Goal: Obtain resource: Download file/media

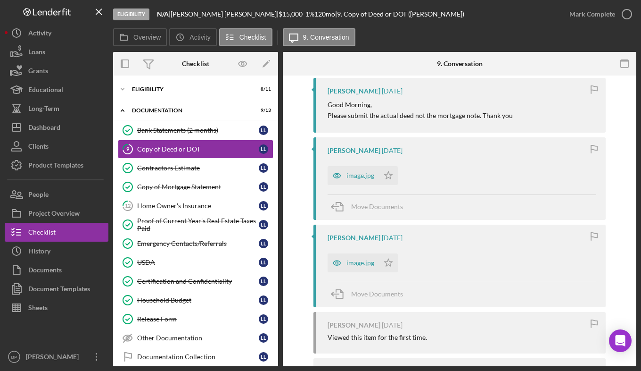
scroll to position [1781, 0]
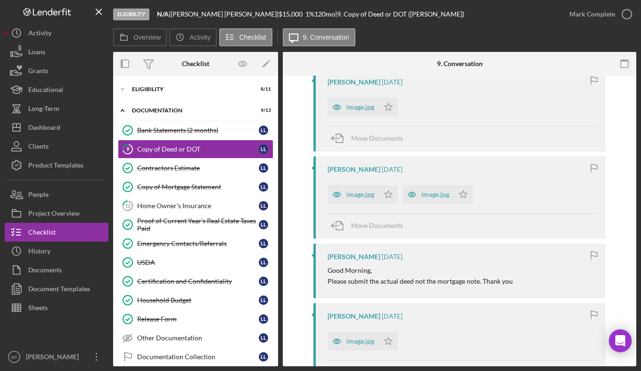
scroll to position [1781, 0]
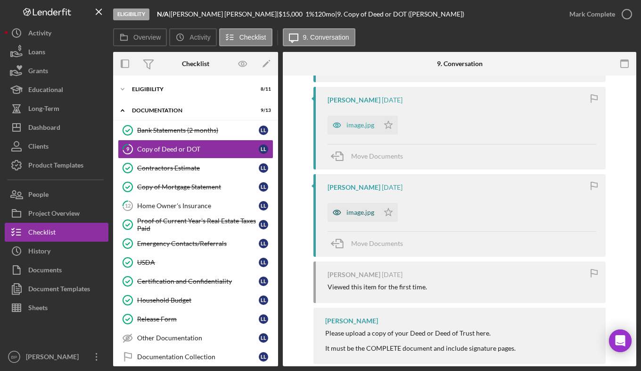
click at [354, 208] on div "image.jpg" at bounding box center [361, 212] width 28 height 8
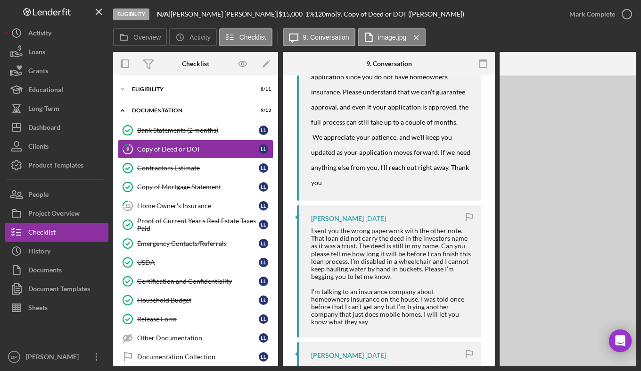
scroll to position [2349, 0]
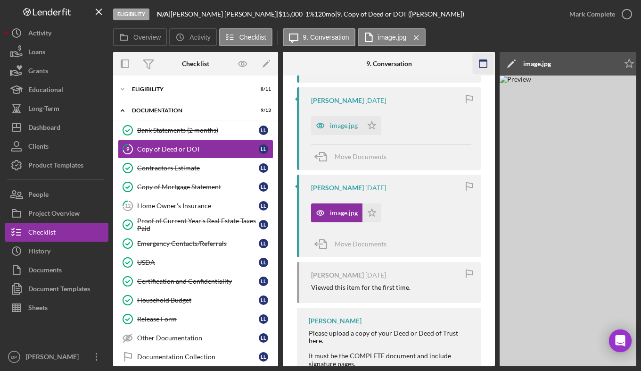
click at [484, 63] on icon "button" at bounding box center [483, 63] width 21 height 21
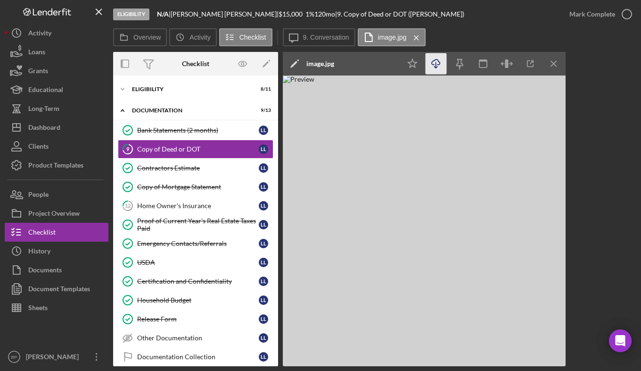
click at [433, 61] on icon "Icon/Download" at bounding box center [436, 63] width 21 height 21
click at [624, 146] on div "Overview Internal Workflow Stage Eligibility Icon/Dropdown Arrow Archive (can u…" at bounding box center [375, 209] width 524 height 314
click at [322, 36] on label "9. Conversation" at bounding box center [326, 37] width 46 height 8
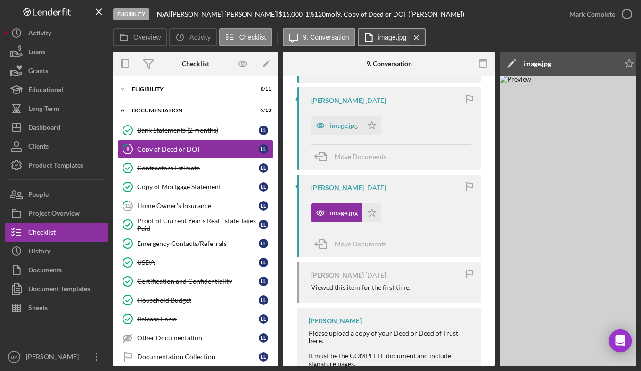
click at [408, 37] on icon "Icon/Menu Close" at bounding box center [416, 38] width 17 height 24
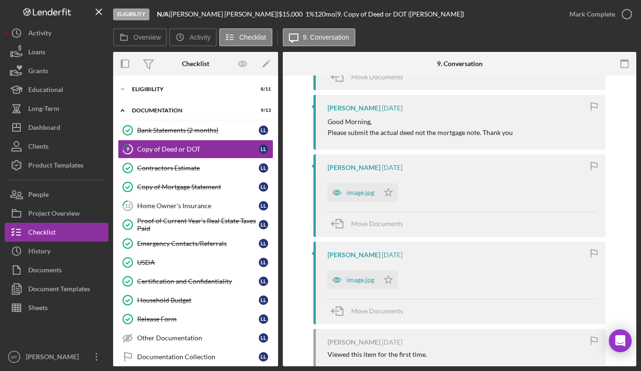
scroll to position [1703, 0]
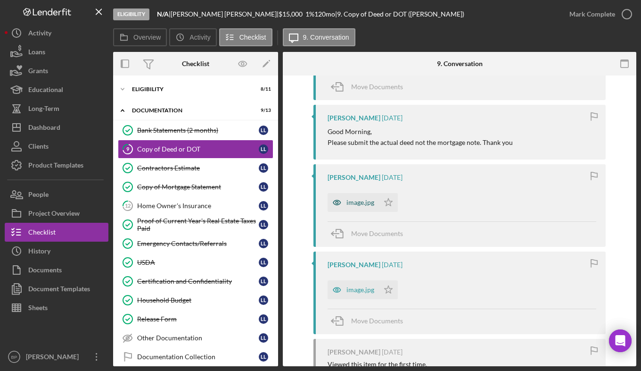
click at [350, 199] on div "image.jpg" at bounding box center [361, 203] width 28 height 8
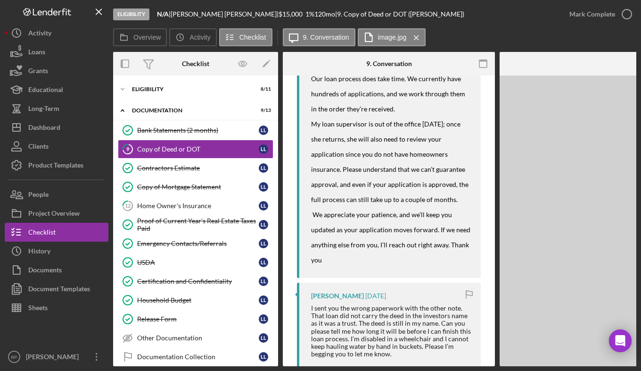
scroll to position [2261, 0]
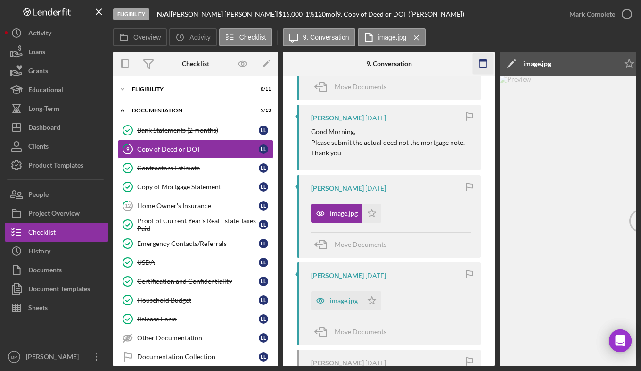
click at [482, 64] on icon "button" at bounding box center [483, 63] width 21 height 21
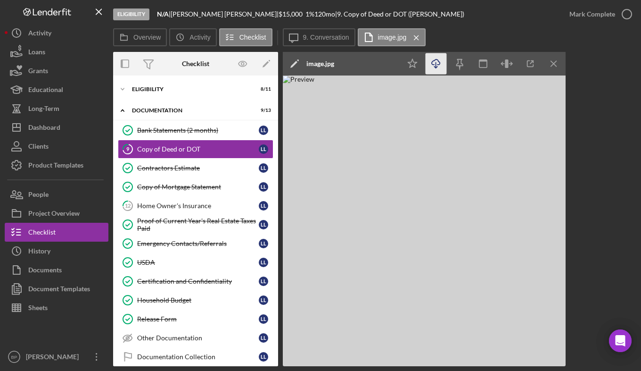
click at [436, 62] on line "button" at bounding box center [436, 64] width 0 height 5
click at [600, 158] on div "Overview Internal Workflow Stage Eligibility Icon/Dropdown Arrow Archive (can u…" at bounding box center [375, 209] width 524 height 314
click at [415, 35] on icon "Icon/Menu Close" at bounding box center [416, 38] width 17 height 24
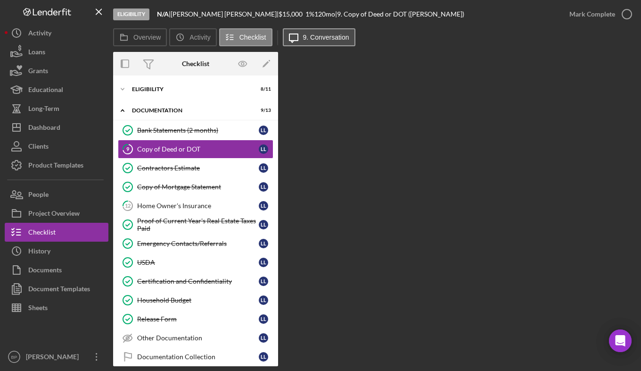
click at [330, 35] on label "9. Conversation" at bounding box center [326, 37] width 46 height 8
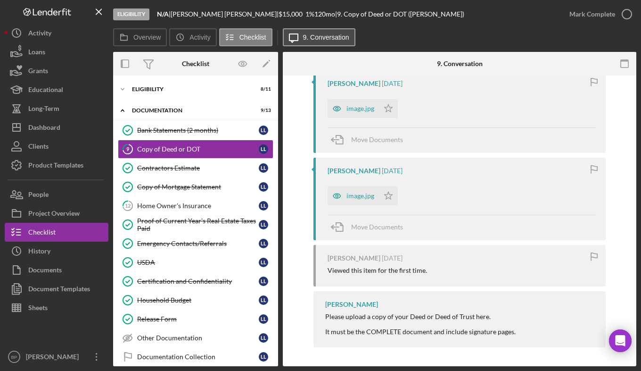
scroll to position [1781, 0]
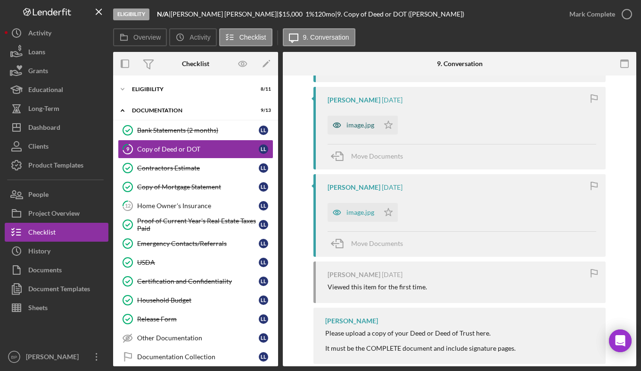
click at [359, 121] on div "image.jpg" at bounding box center [361, 125] width 28 height 8
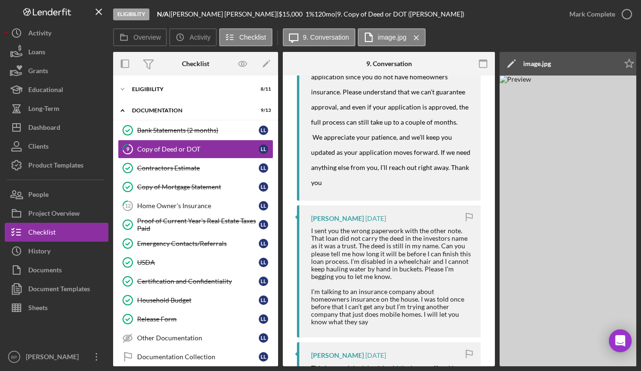
scroll to position [2349, 0]
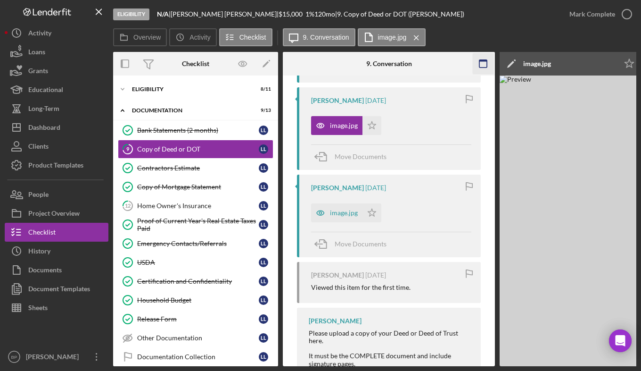
click at [486, 65] on icon "button" at bounding box center [483, 63] width 21 height 21
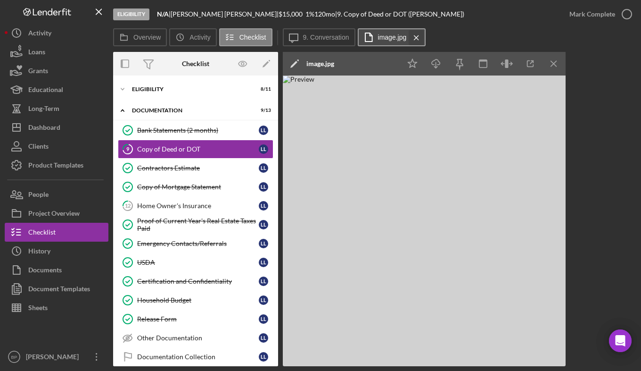
click at [415, 35] on icon "Icon/Menu Close" at bounding box center [416, 38] width 17 height 24
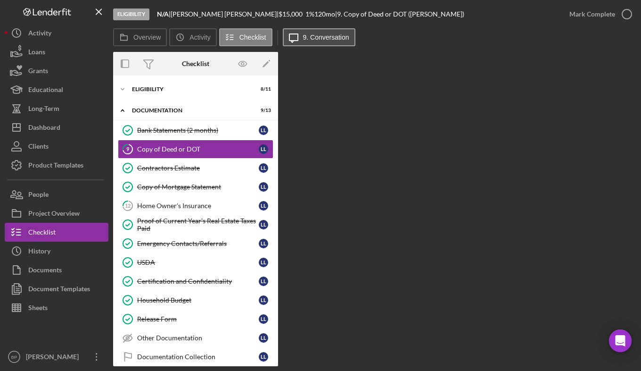
click at [337, 36] on label "9. Conversation" at bounding box center [326, 37] width 46 height 8
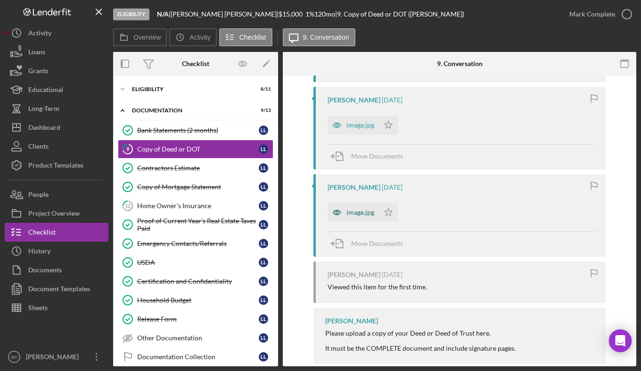
click at [350, 208] on div "image.jpg" at bounding box center [361, 212] width 28 height 8
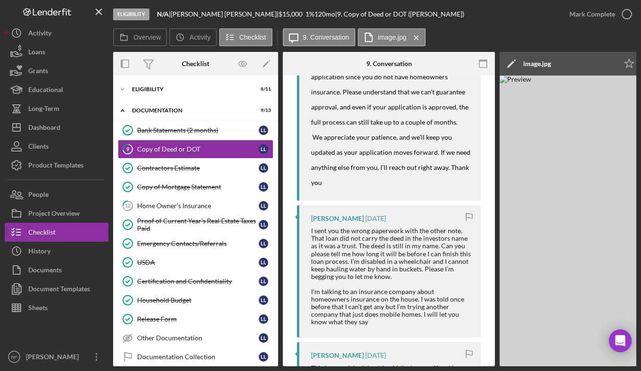
scroll to position [2349, 0]
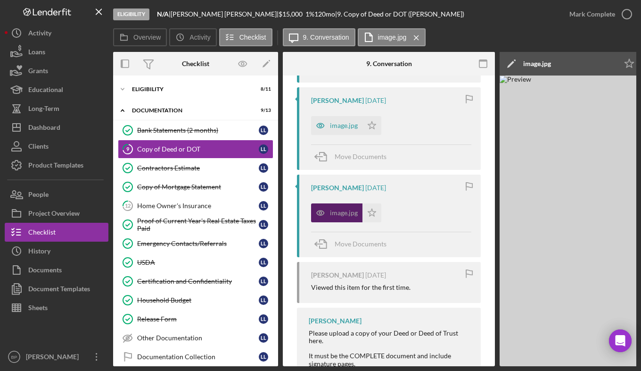
click at [350, 209] on div "image.jpg" at bounding box center [344, 213] width 28 height 8
click at [416, 38] on icon "Icon/Menu Close" at bounding box center [416, 38] width 17 height 24
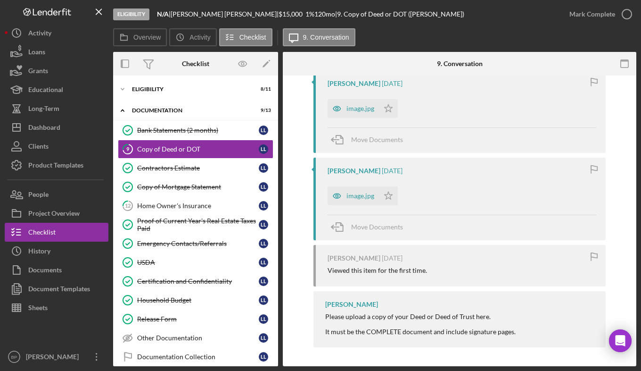
scroll to position [1781, 0]
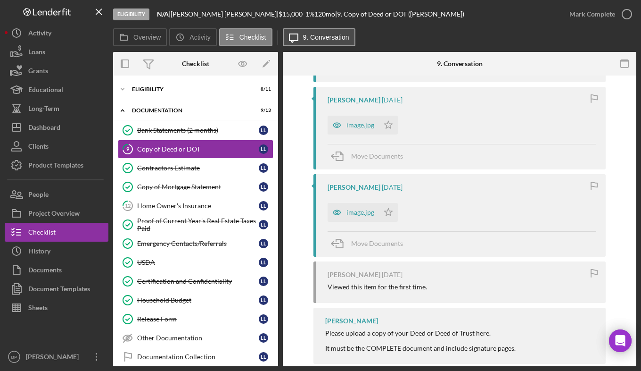
click at [321, 37] on label "9. Conversation" at bounding box center [326, 37] width 46 height 8
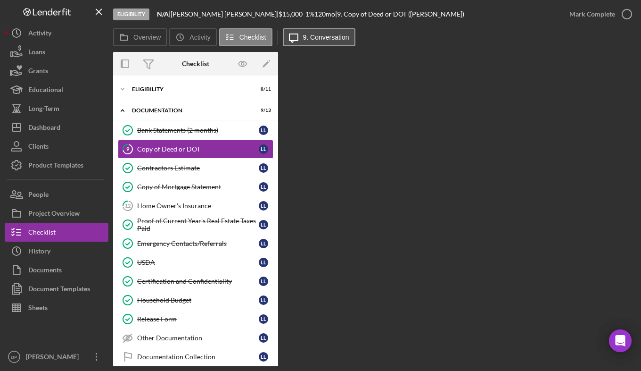
click at [321, 37] on label "9. Conversation" at bounding box center [326, 37] width 46 height 8
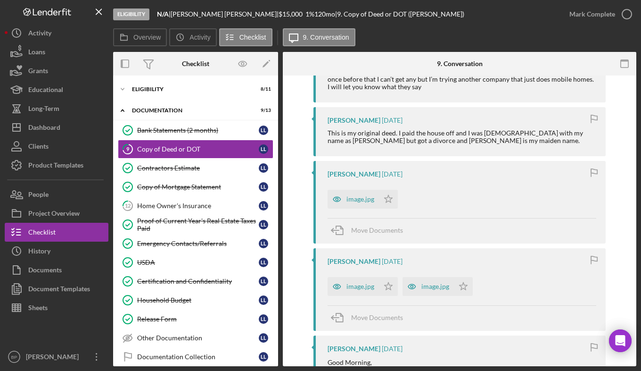
scroll to position [1469, 0]
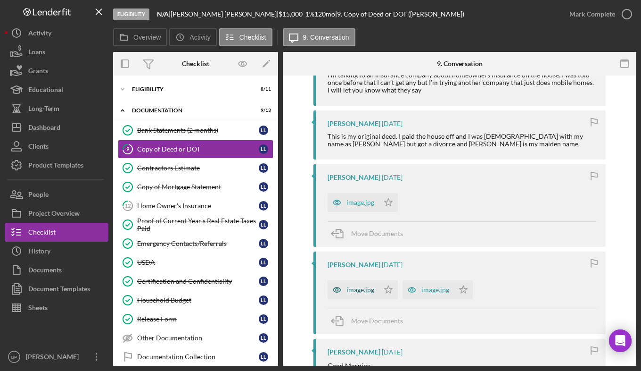
click at [367, 286] on div "image.jpg" at bounding box center [361, 290] width 28 height 8
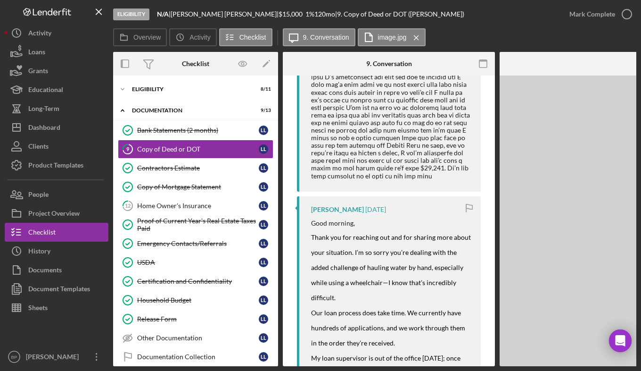
scroll to position [1982, 0]
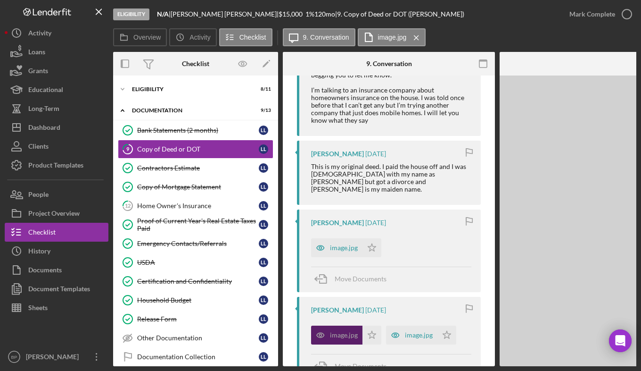
click at [367, 271] on div "Move Documents" at bounding box center [361, 279] width 52 height 24
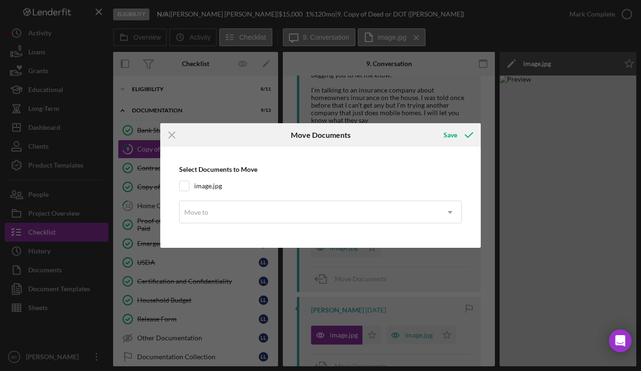
click at [559, 36] on div "Icon/Menu Close Move Documents Save Select Documents to Move image.jpg Move to …" at bounding box center [320, 185] width 641 height 371
click at [172, 133] on icon "Icon/Menu Close" at bounding box center [172, 135] width 24 height 24
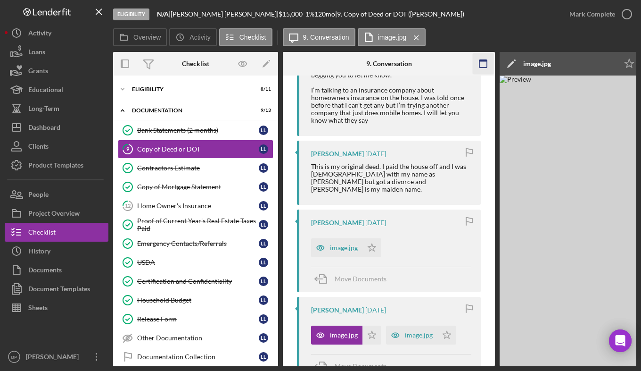
click at [483, 63] on icon "button" at bounding box center [483, 63] width 21 height 21
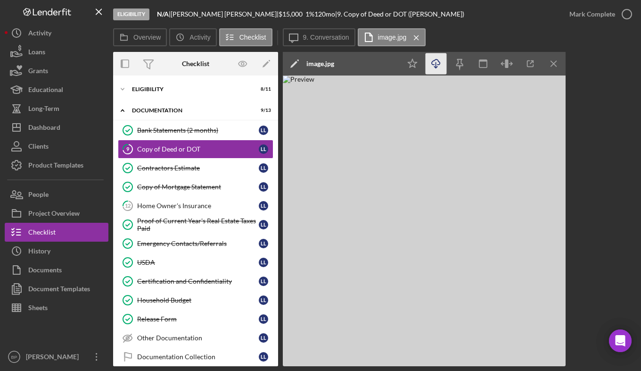
click at [441, 64] on icon "Icon/Download" at bounding box center [436, 63] width 21 height 21
click at [610, 127] on div "Overview Internal Workflow Stage Eligibility Icon/Dropdown Arrow Archive (can u…" at bounding box center [375, 209] width 524 height 314
click at [414, 36] on icon "Icon/Menu Close" at bounding box center [416, 38] width 17 height 24
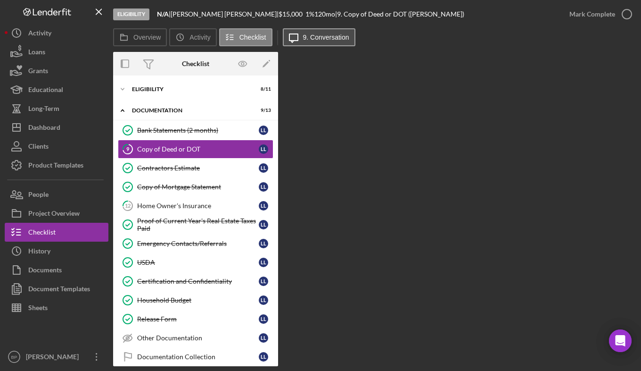
click at [334, 34] on label "9. Conversation" at bounding box center [326, 37] width 46 height 8
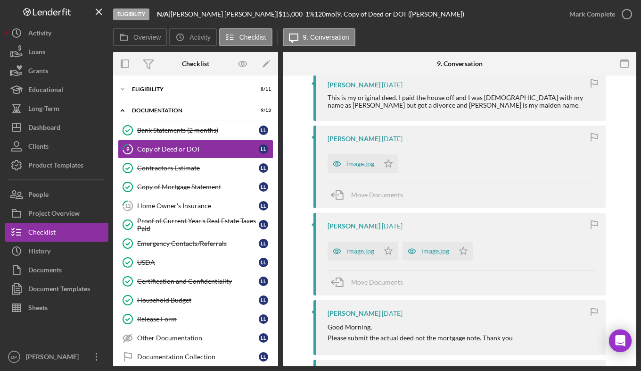
scroll to position [1488, 0]
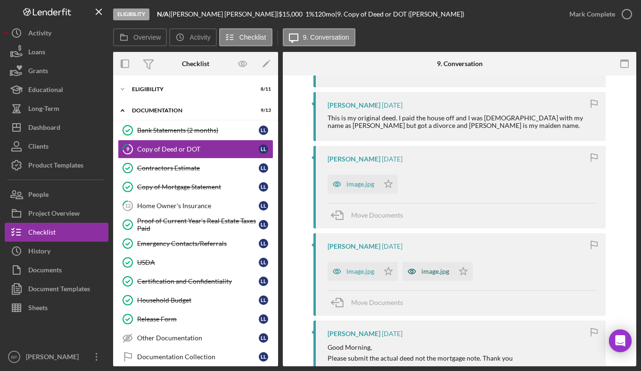
click at [427, 262] on div "image.jpg" at bounding box center [428, 271] width 51 height 19
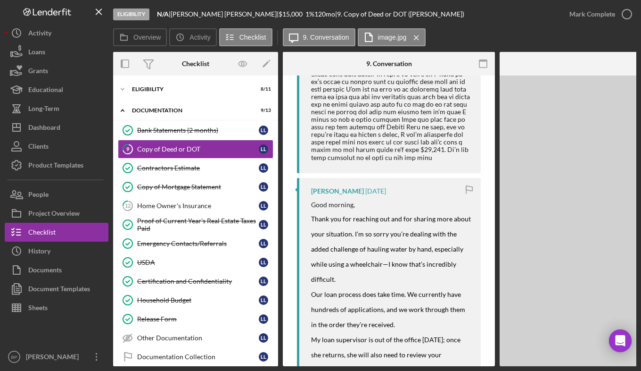
scroll to position [2038, 0]
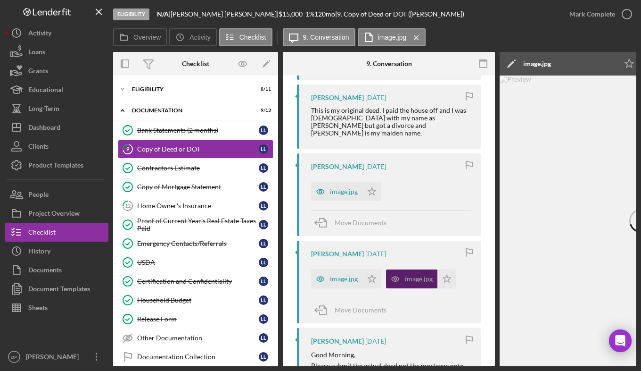
click at [420, 275] on div "image.jpg" at bounding box center [419, 279] width 28 height 8
click at [483, 62] on icon "button" at bounding box center [483, 63] width 21 height 21
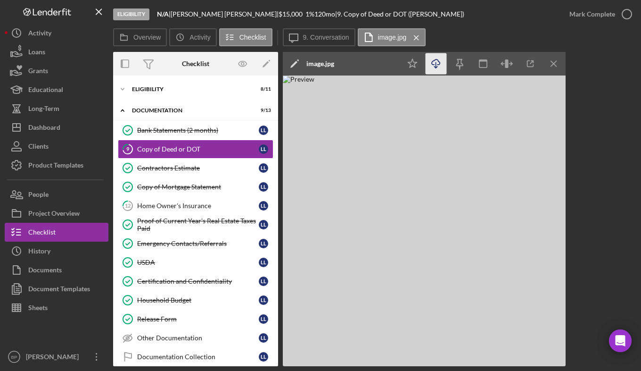
click at [434, 59] on icon "Icon/Download" at bounding box center [436, 63] width 21 height 21
click at [599, 170] on div "Overview Internal Workflow Stage Eligibility Icon/Dropdown Arrow Archive (can u…" at bounding box center [375, 209] width 524 height 314
drag, startPoint x: 416, startPoint y: 34, endPoint x: 361, endPoint y: 34, distance: 55.2
click at [416, 34] on icon "Icon/Menu Close" at bounding box center [416, 38] width 17 height 24
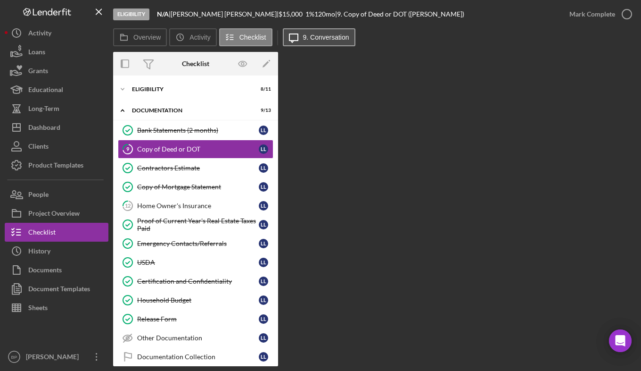
click at [347, 34] on label "9. Conversation" at bounding box center [326, 37] width 46 height 8
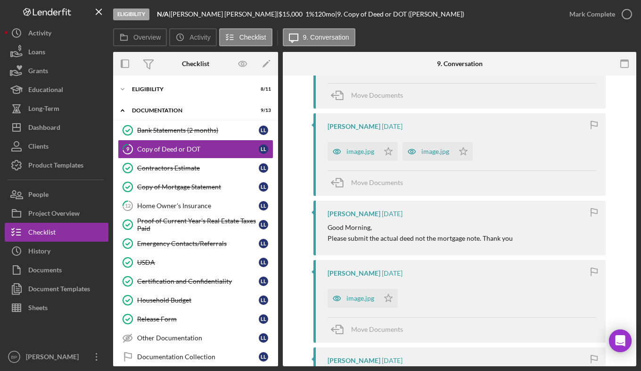
scroll to position [1488, 0]
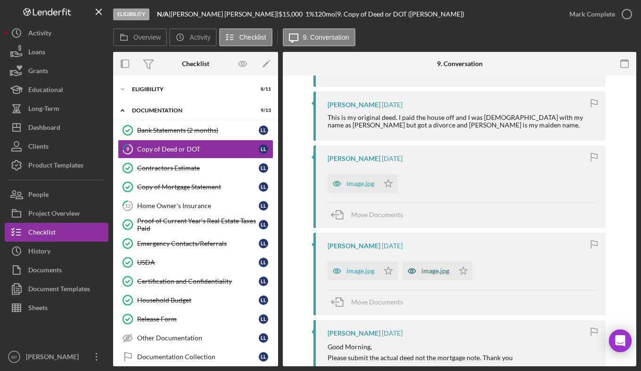
click at [434, 267] on div "image.jpg" at bounding box center [436, 271] width 28 height 8
click at [434, 261] on div "image.jpg" at bounding box center [428, 270] width 51 height 19
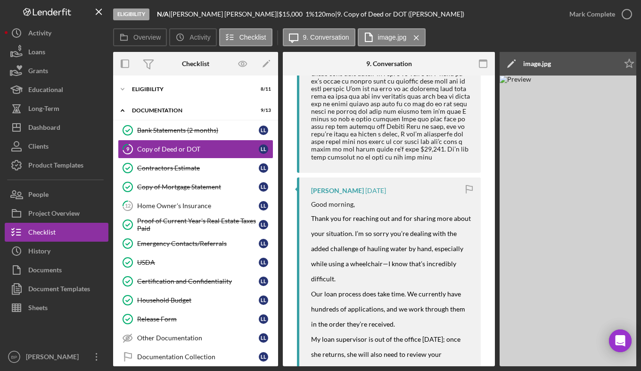
scroll to position [2039, 0]
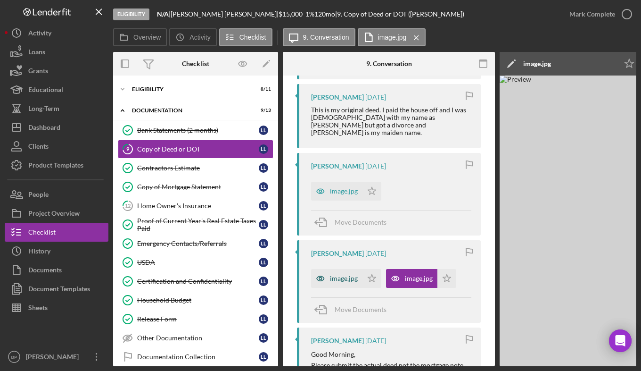
click at [348, 275] on div "image.jpg" at bounding box center [344, 279] width 28 height 8
click at [345, 187] on div "image.jpg" at bounding box center [344, 191] width 28 height 8
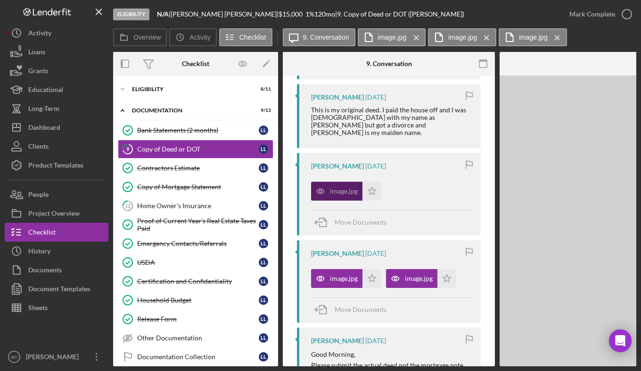
click at [345, 187] on div "image.jpg" at bounding box center [344, 191] width 28 height 8
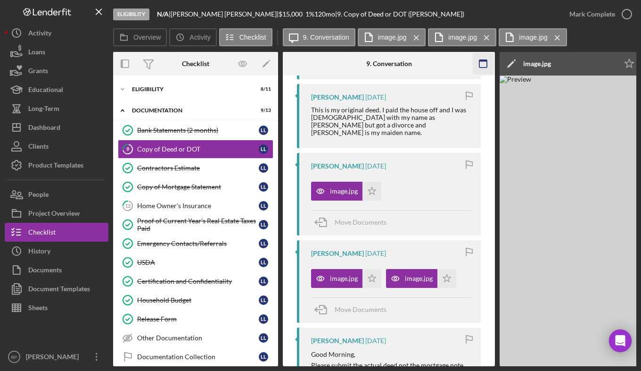
click at [488, 59] on icon "button" at bounding box center [483, 63] width 21 height 21
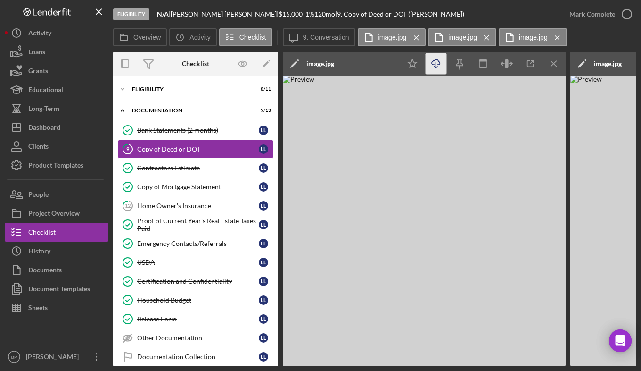
click at [439, 63] on icon "Icon/Download" at bounding box center [436, 63] width 21 height 21
click at [557, 207] on img at bounding box center [424, 220] width 283 height 291
drag, startPoint x: 558, startPoint y: 34, endPoint x: 552, endPoint y: 48, distance: 14.6
click at [558, 34] on icon "Icon/Menu Close" at bounding box center [558, 38] width 17 height 24
click at [491, 37] on icon "Icon/Menu Close" at bounding box center [487, 38] width 17 height 24
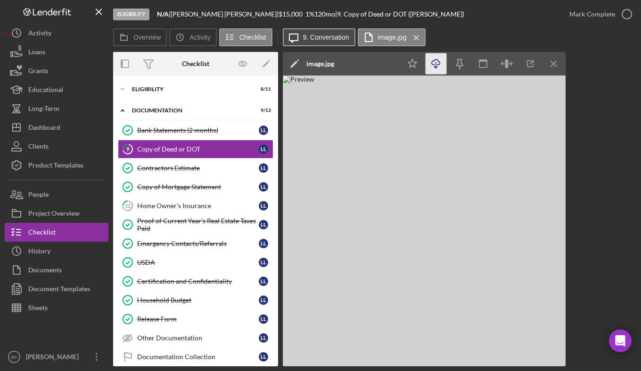
click at [332, 39] on label "9. Conversation" at bounding box center [326, 37] width 46 height 8
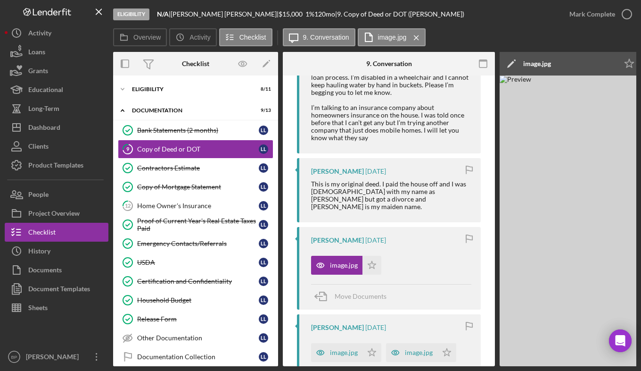
scroll to position [1958, 0]
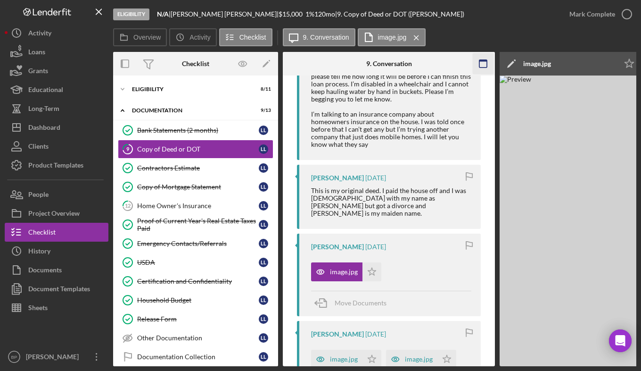
click at [483, 62] on icon "button" at bounding box center [483, 63] width 21 height 21
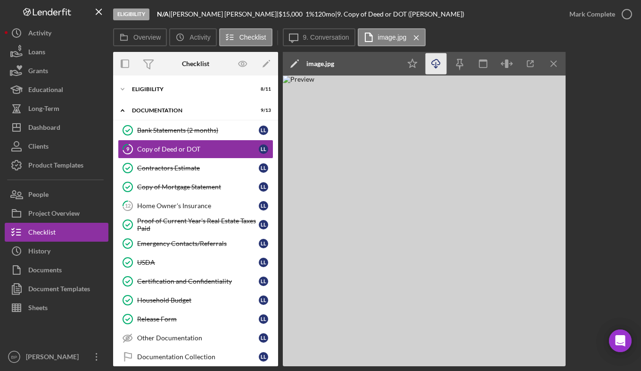
click at [439, 65] on icon "Icon/Download" at bounding box center [436, 63] width 21 height 21
click at [600, 240] on div "Overview Internal Workflow Stage Eligibility Icon/Dropdown Arrow Archive (can u…" at bounding box center [375, 209] width 524 height 314
click at [331, 34] on label "9. Conversation" at bounding box center [326, 37] width 46 height 8
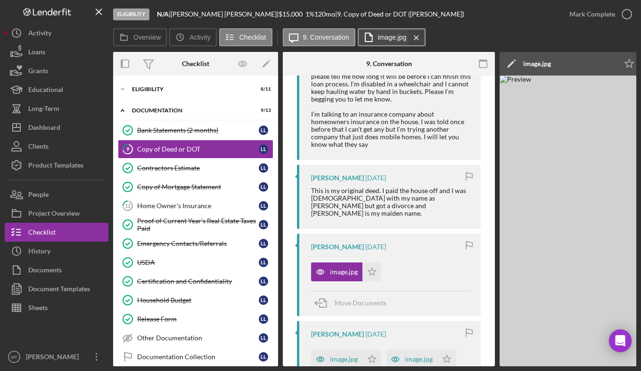
click at [419, 37] on icon "Icon/Menu Close" at bounding box center [416, 38] width 17 height 24
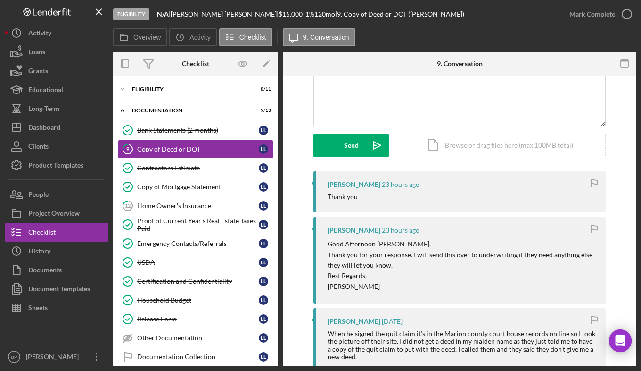
scroll to position [0, 0]
